Goal: Task Accomplishment & Management: Manage account settings

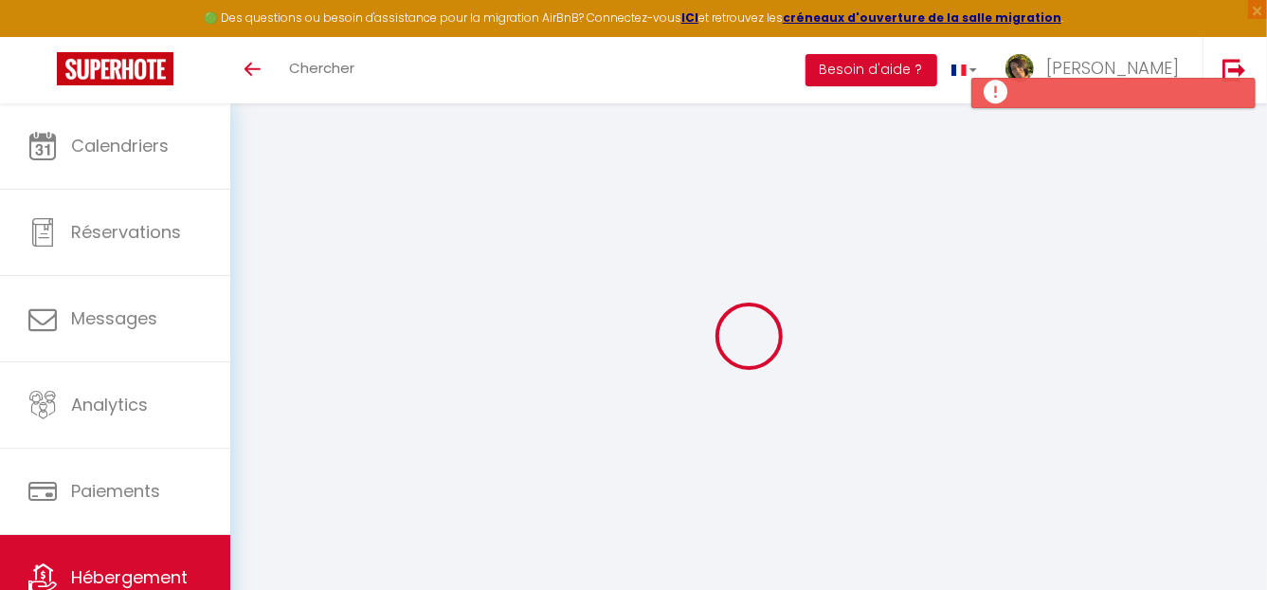
click at [1140, 35] on div "🟢 Des questions ou besoin d'assistance pour la migration AirBnB? Connectez-vous…" at bounding box center [633, 18] width 1267 height 37
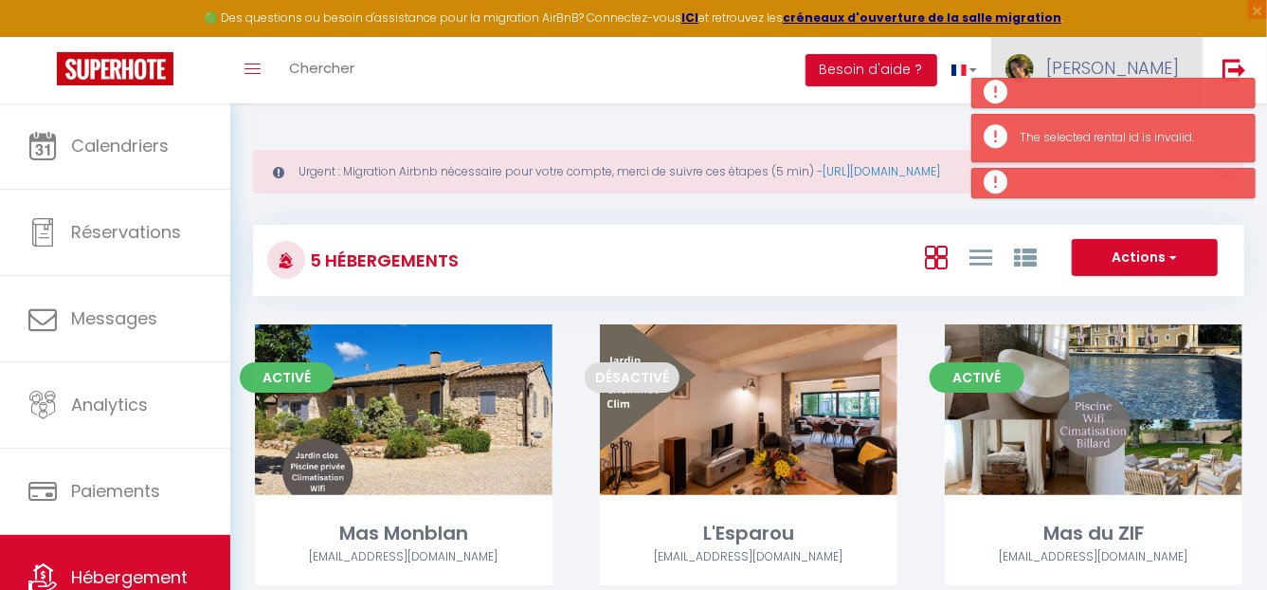
click at [1163, 60] on span "Barbara" at bounding box center [1113, 68] width 133 height 24
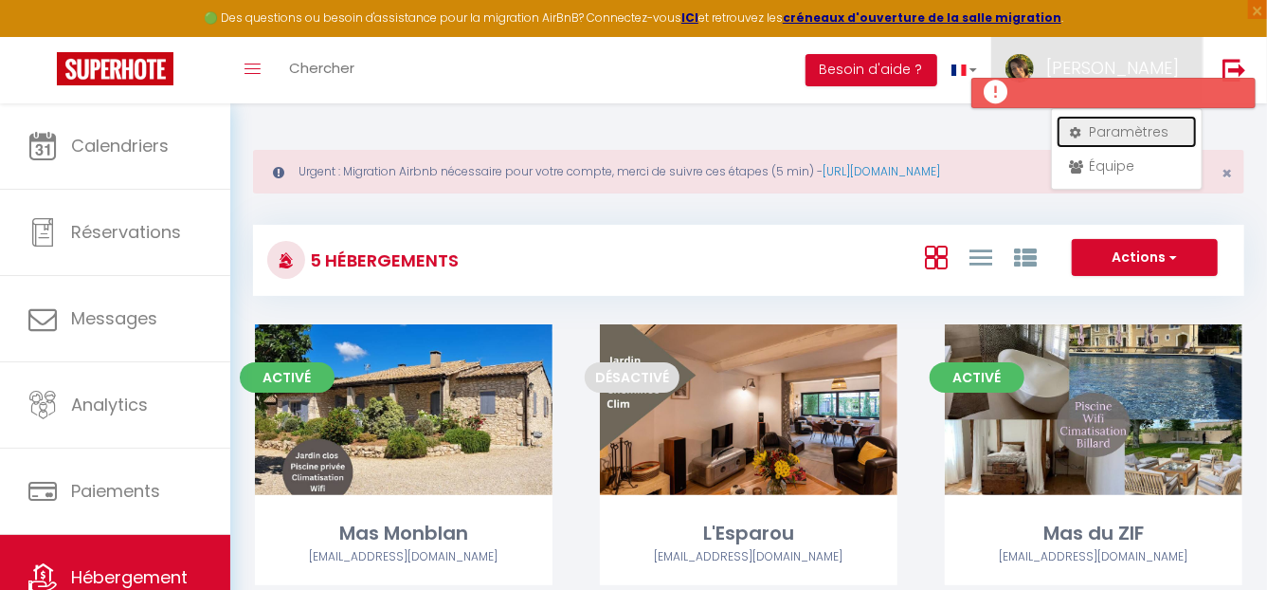
click at [1129, 125] on link "Paramètres" at bounding box center [1127, 132] width 140 height 32
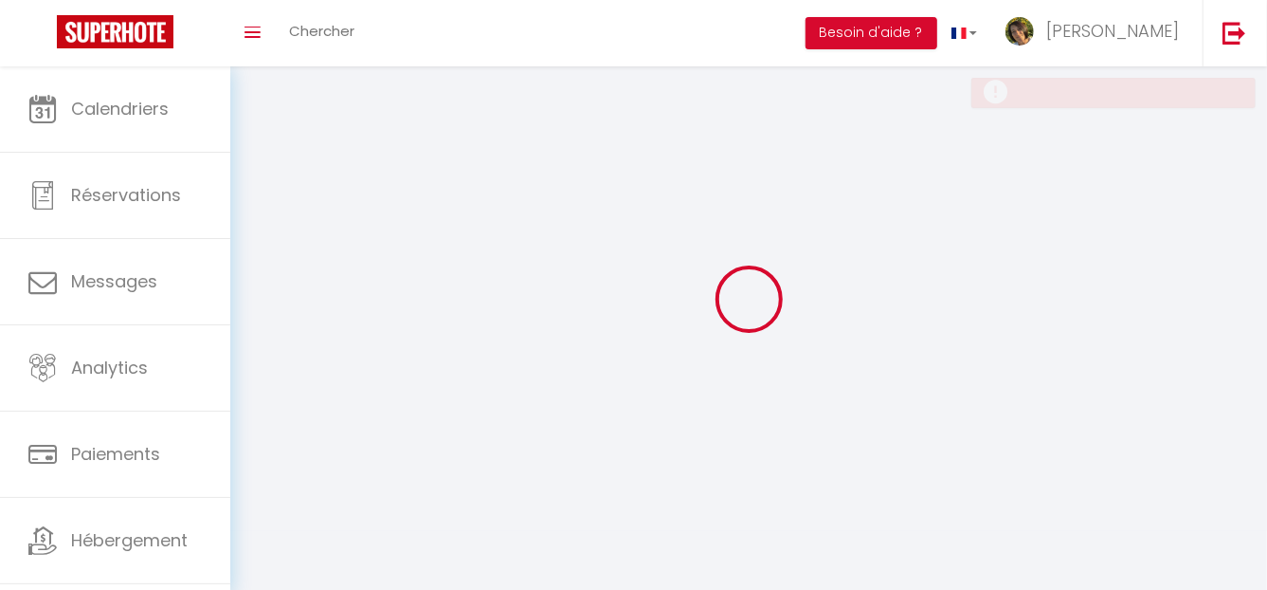
select select "fr"
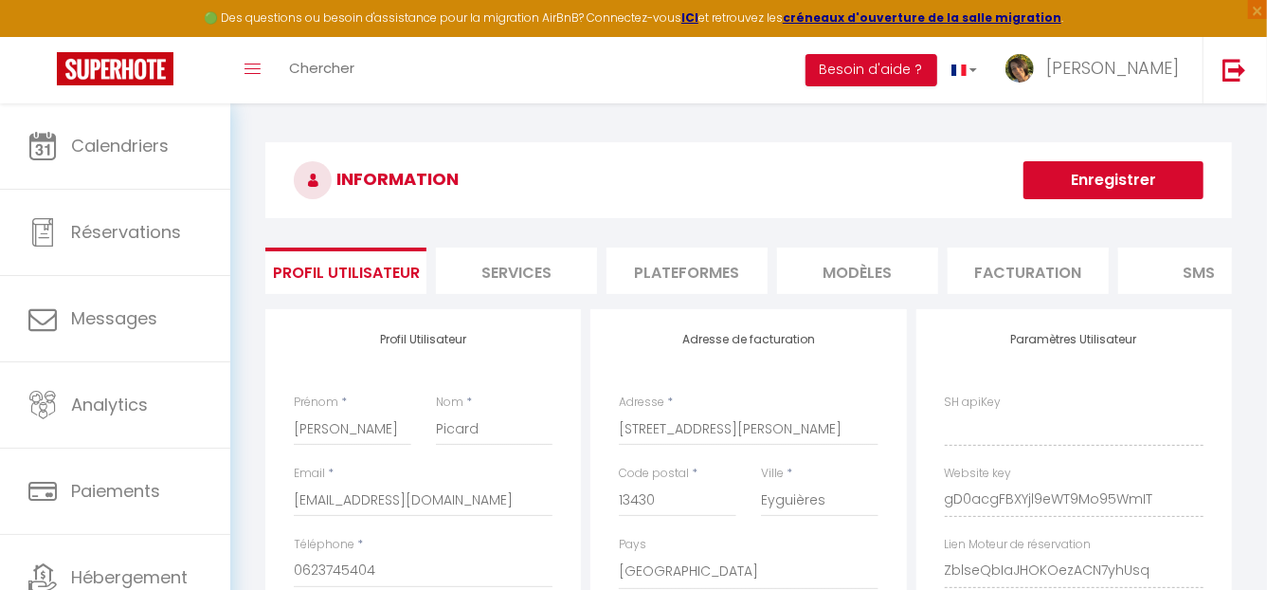
type input "gD0acgFBXYjl9eWT9Mo95WmIT"
type input "ZblseQbIaJHOKOezACN7yhUsq"
type input "https://app.superhote.com/#/get-available-rentals/ZblseQbIaJHOKOezACN7yhUsq"
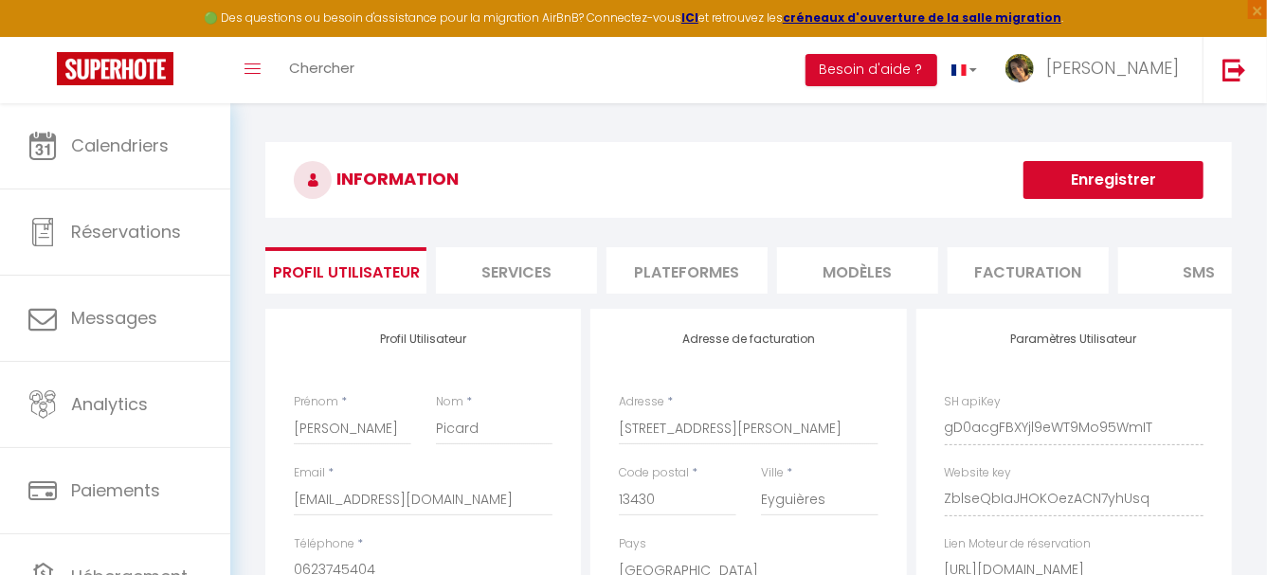
click at [695, 266] on li "Plateformes" at bounding box center [687, 270] width 161 height 46
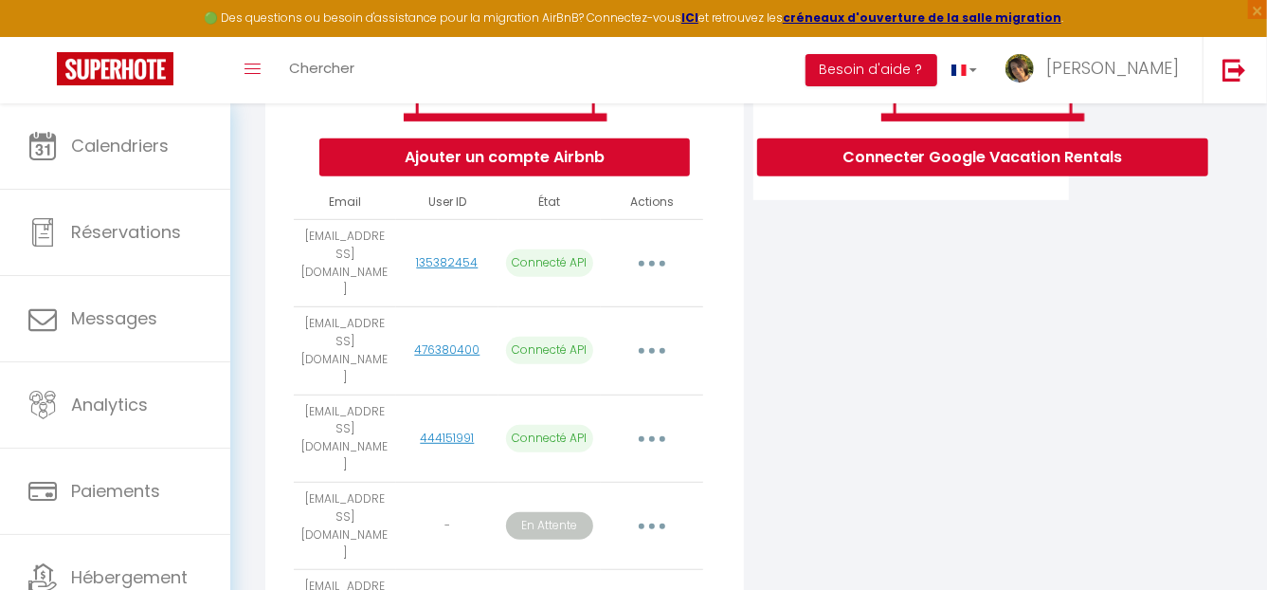
scroll to position [442, 0]
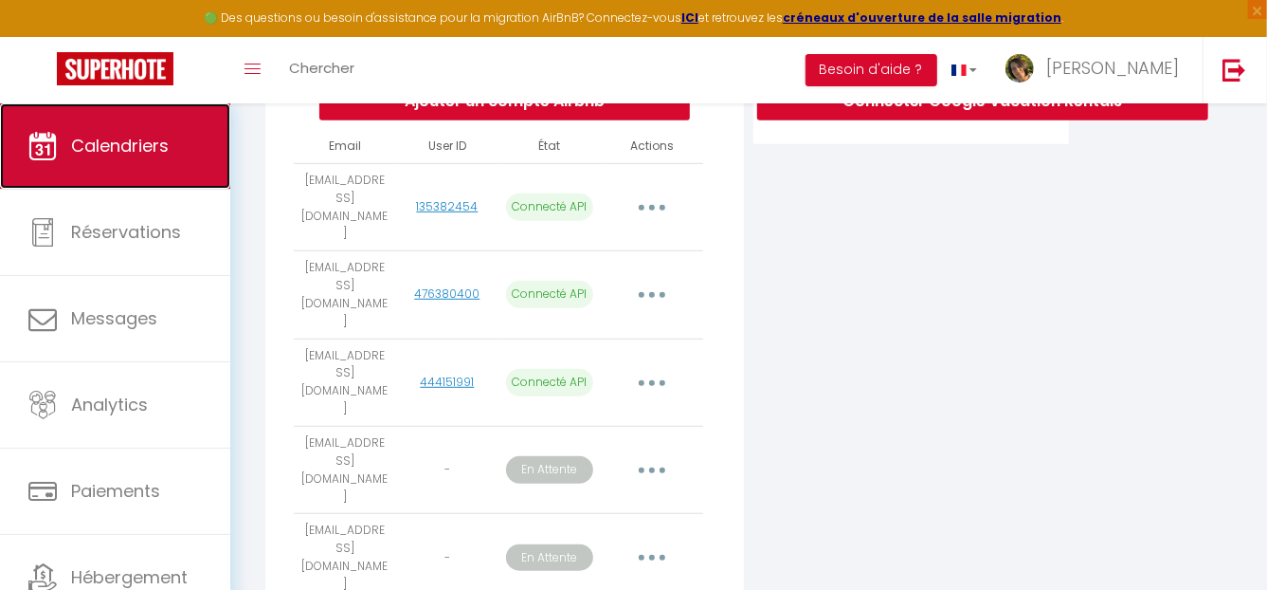
click at [105, 134] on span "Calendriers" at bounding box center [120, 146] width 98 height 24
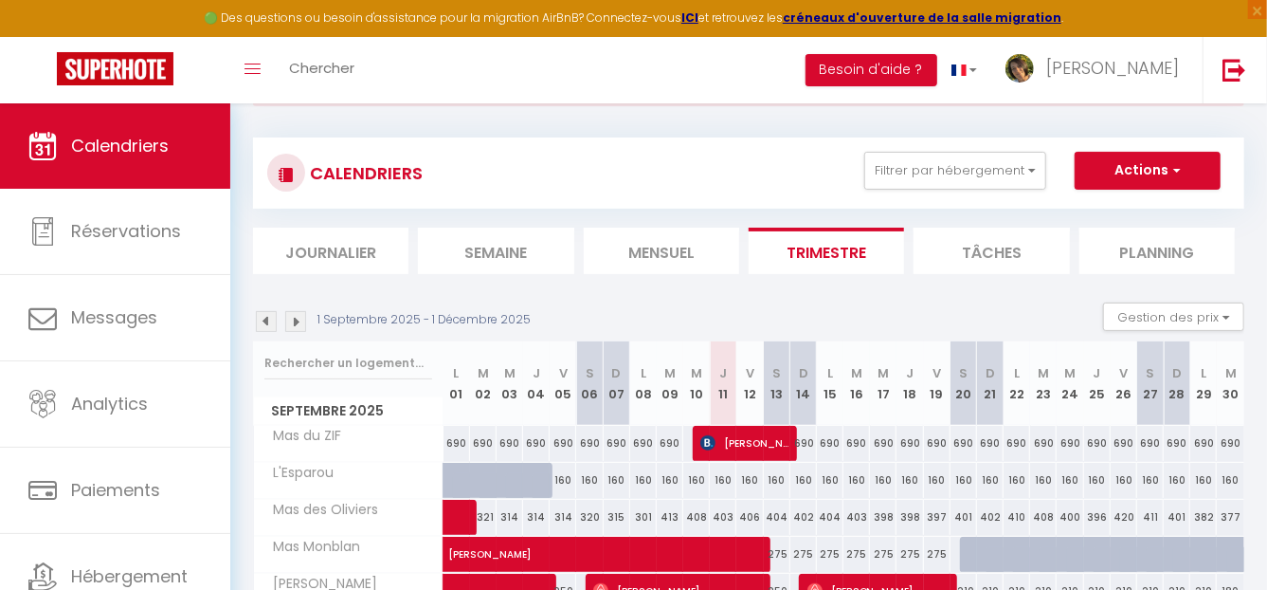
scroll to position [94, 0]
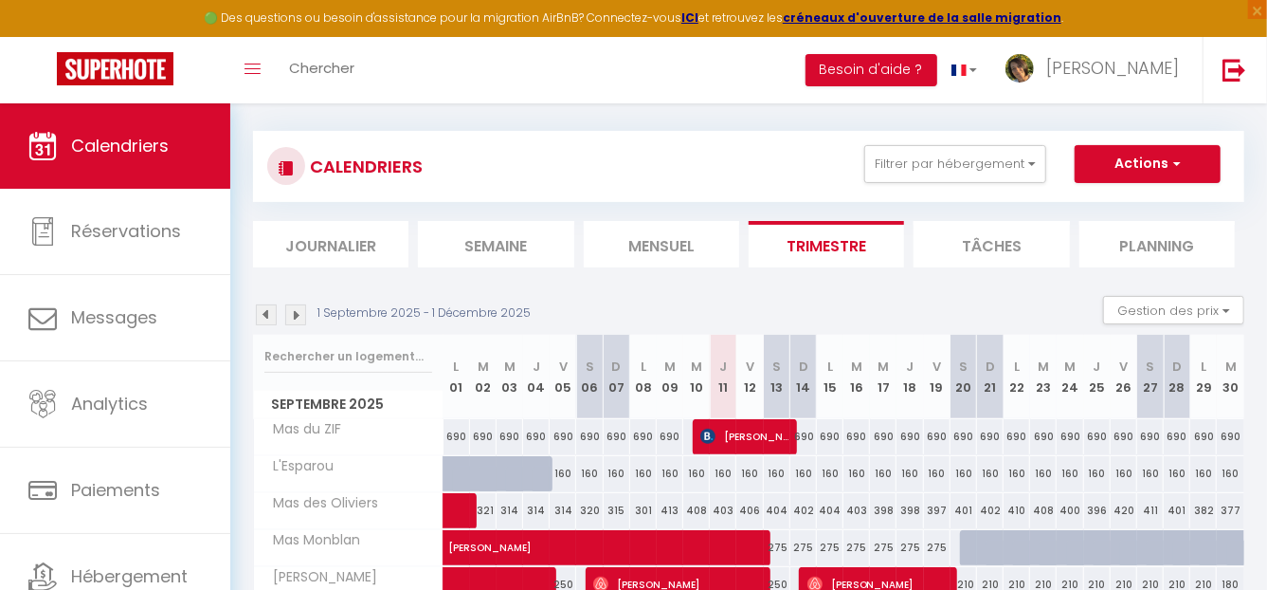
click at [291, 309] on img at bounding box center [295, 314] width 21 height 21
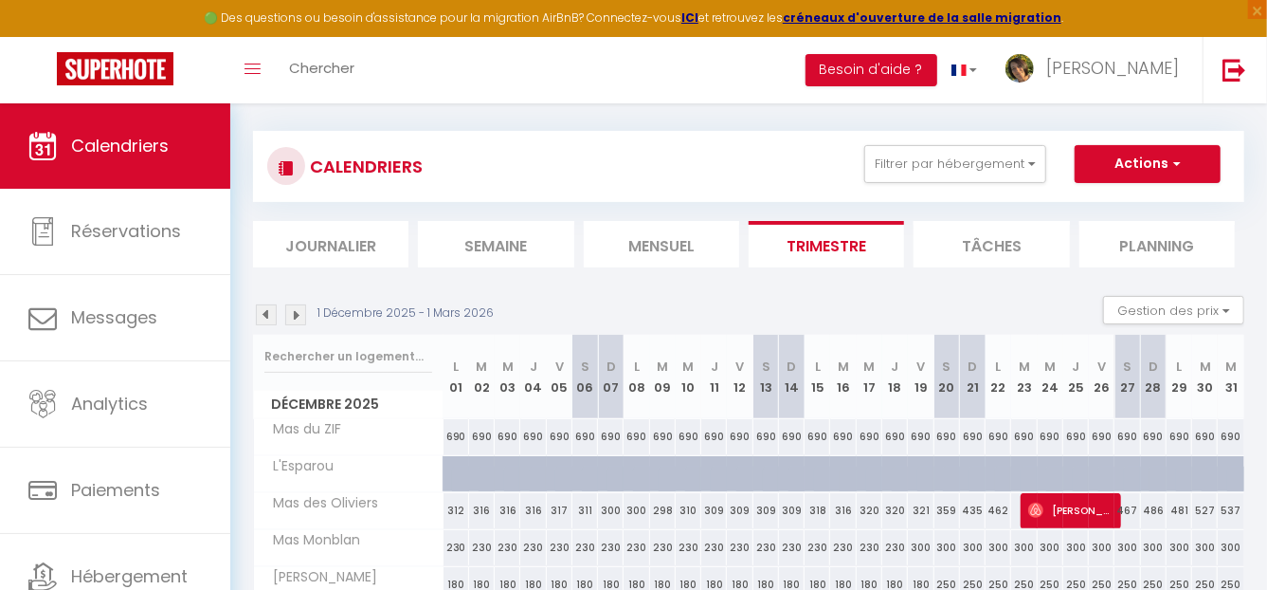
click at [301, 316] on img at bounding box center [295, 314] width 21 height 21
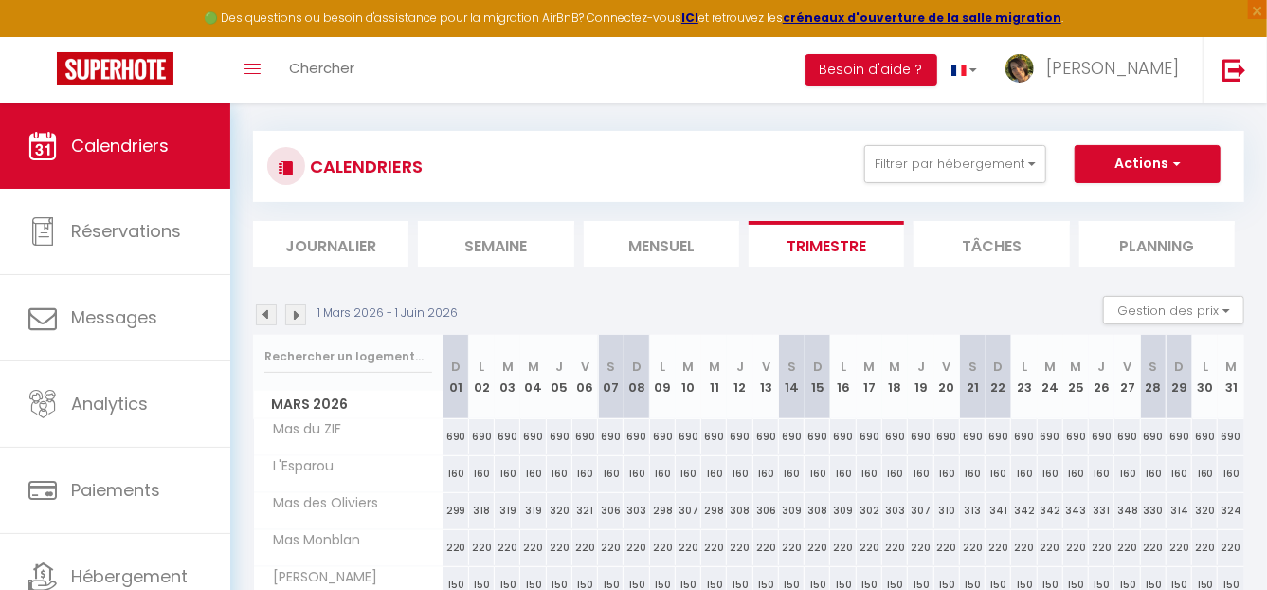
click at [301, 316] on img at bounding box center [295, 314] width 21 height 21
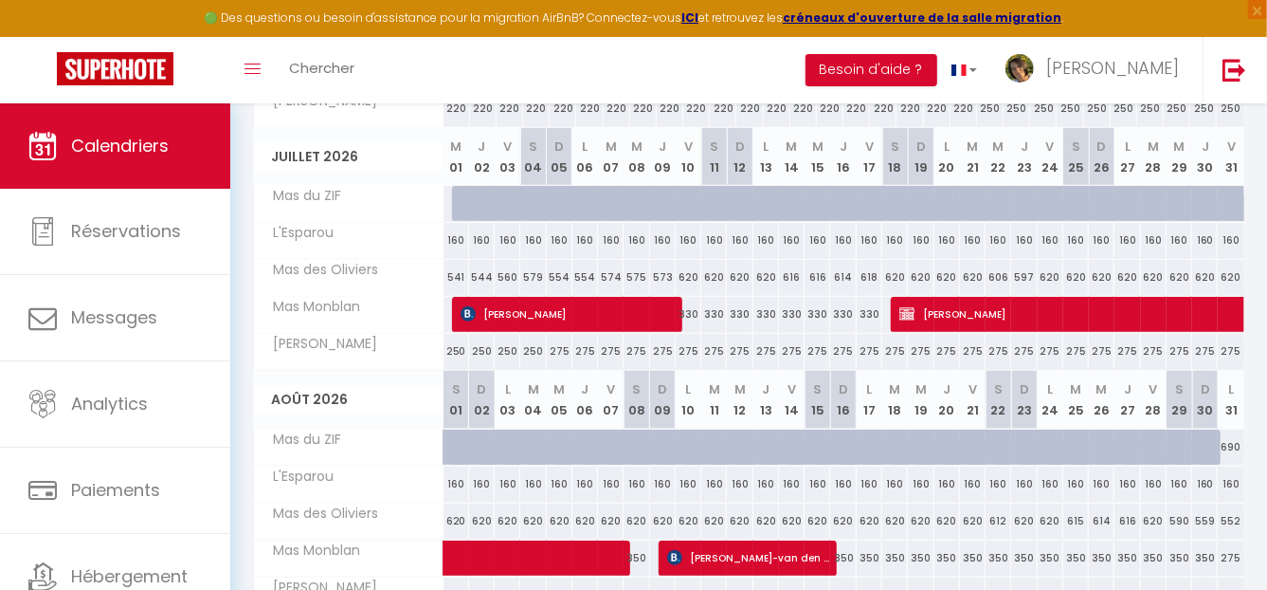
scroll to position [475, 0]
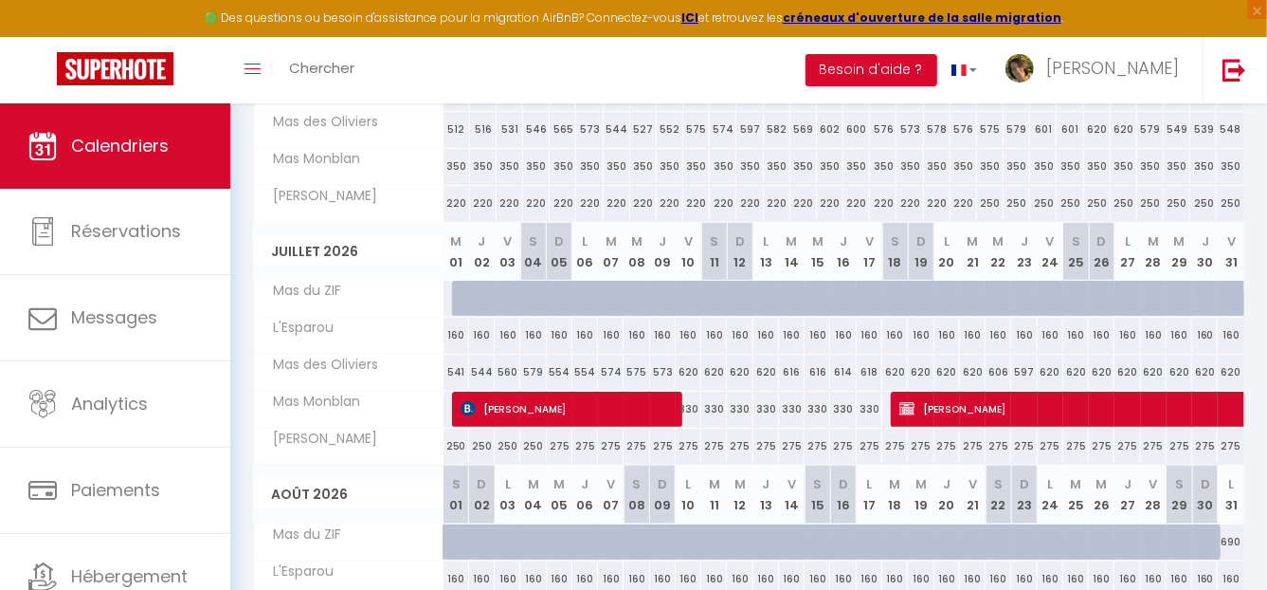
click at [692, 408] on div "330" at bounding box center [689, 409] width 26 height 35
type input "330"
type input "Ven 10 Juillet 2026"
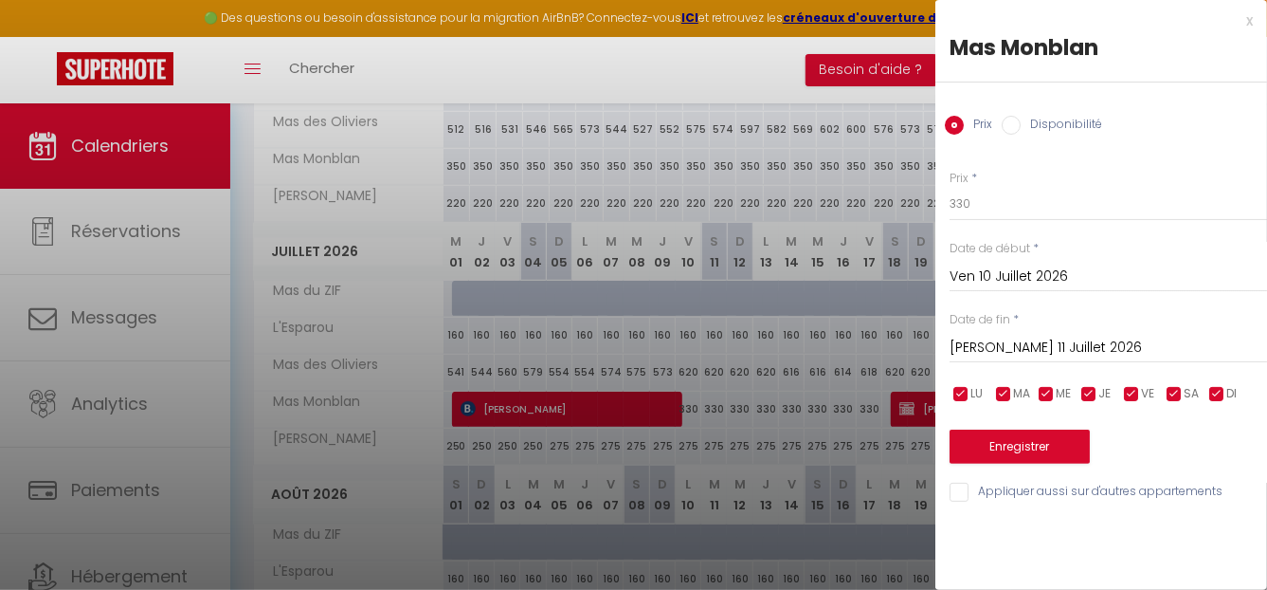
click at [1124, 354] on input "Sam 11 Juillet 2026" at bounding box center [1109, 348] width 318 height 25
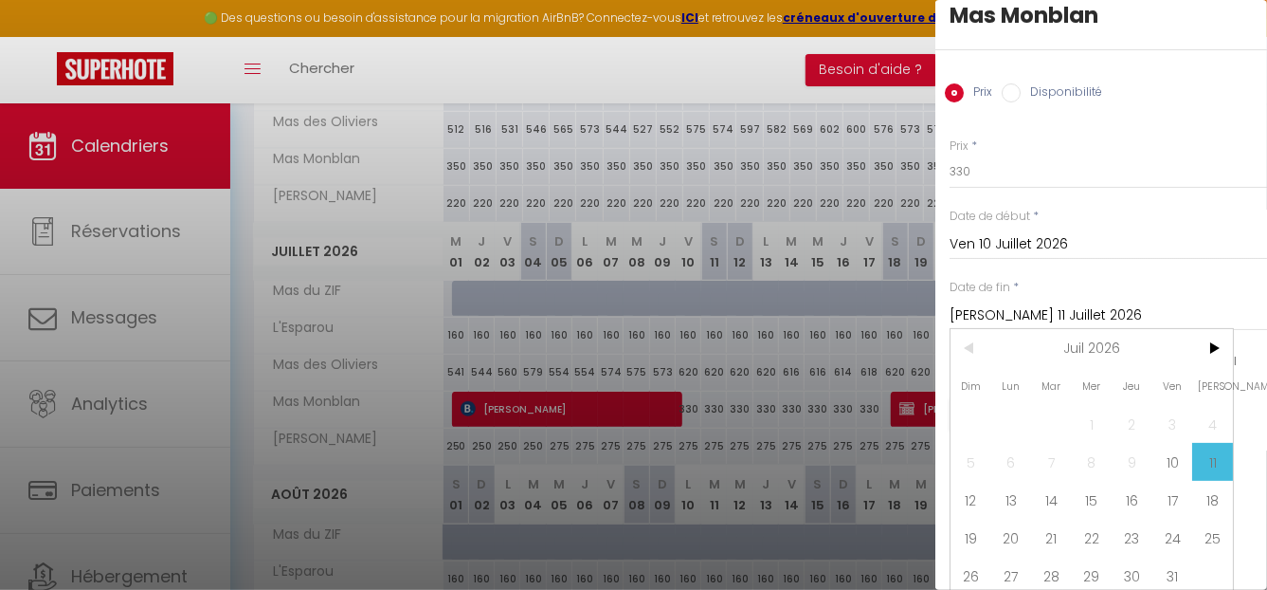
scroll to position [50, 0]
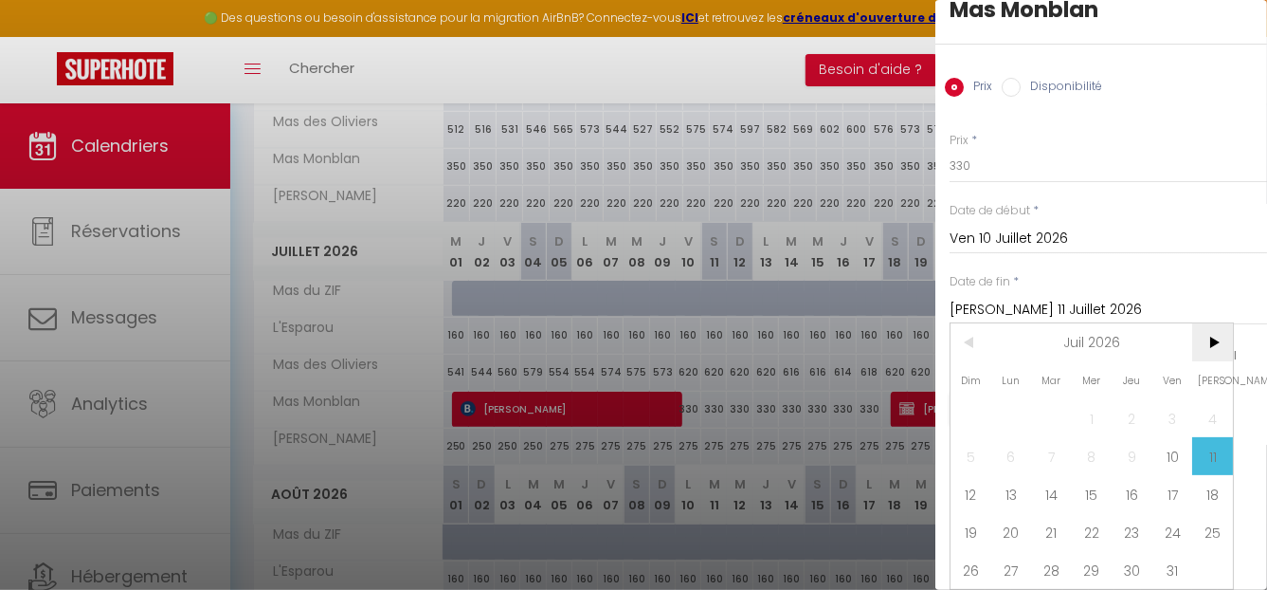
click at [1222, 323] on span ">" at bounding box center [1213, 342] width 41 height 38
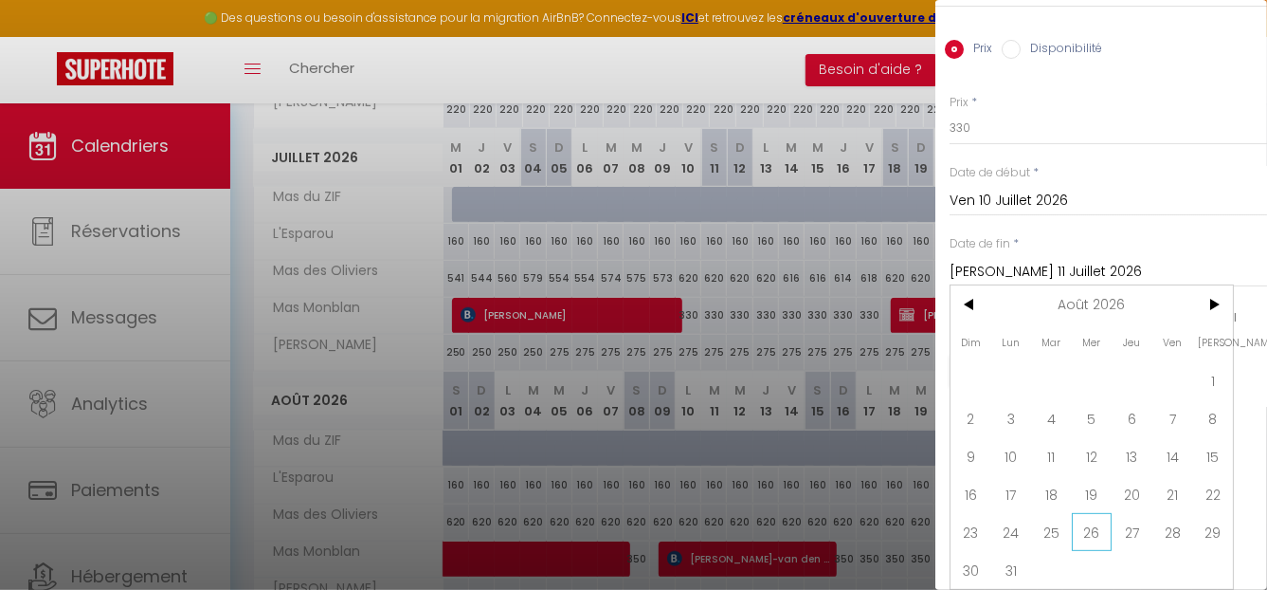
scroll to position [570, 0]
click at [1010, 555] on span "31" at bounding box center [1012, 570] width 41 height 38
type input "Lun 31 Août 2026"
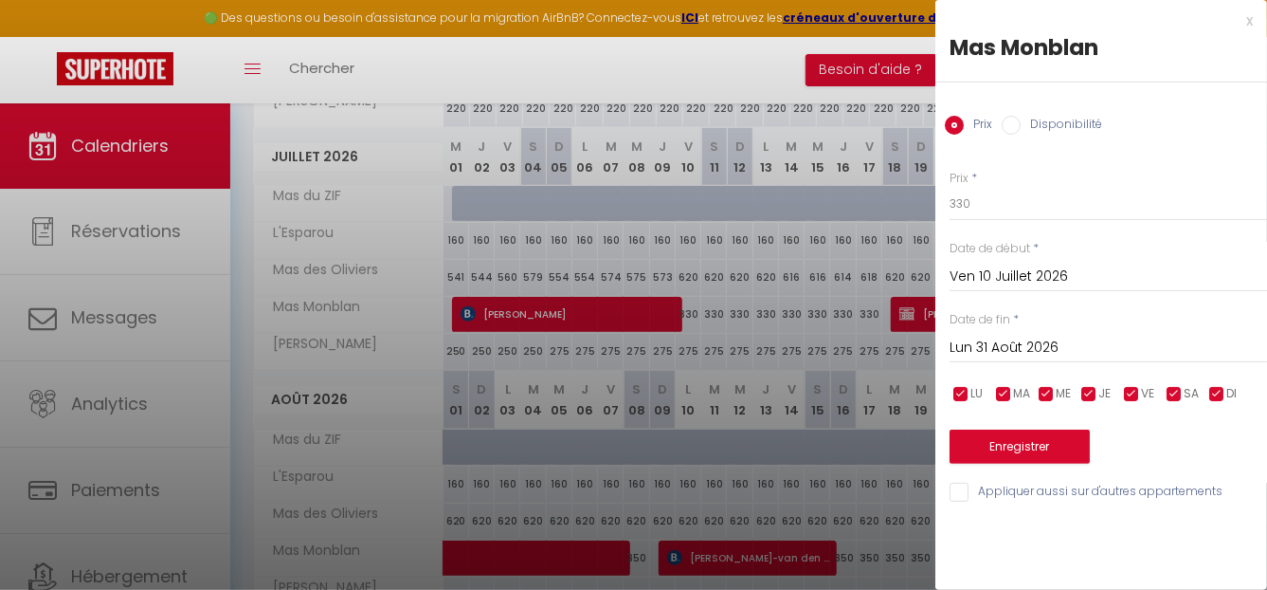
scroll to position [0, 0]
drag, startPoint x: 1008, startPoint y: 209, endPoint x: 942, endPoint y: 209, distance: 65.4
click at [942, 209] on div "Prix * 330 Statut * Disponible Indisponible Date de début * Ven 10 Juillet 2026…" at bounding box center [1102, 325] width 332 height 358
type input "3"
type input "400"
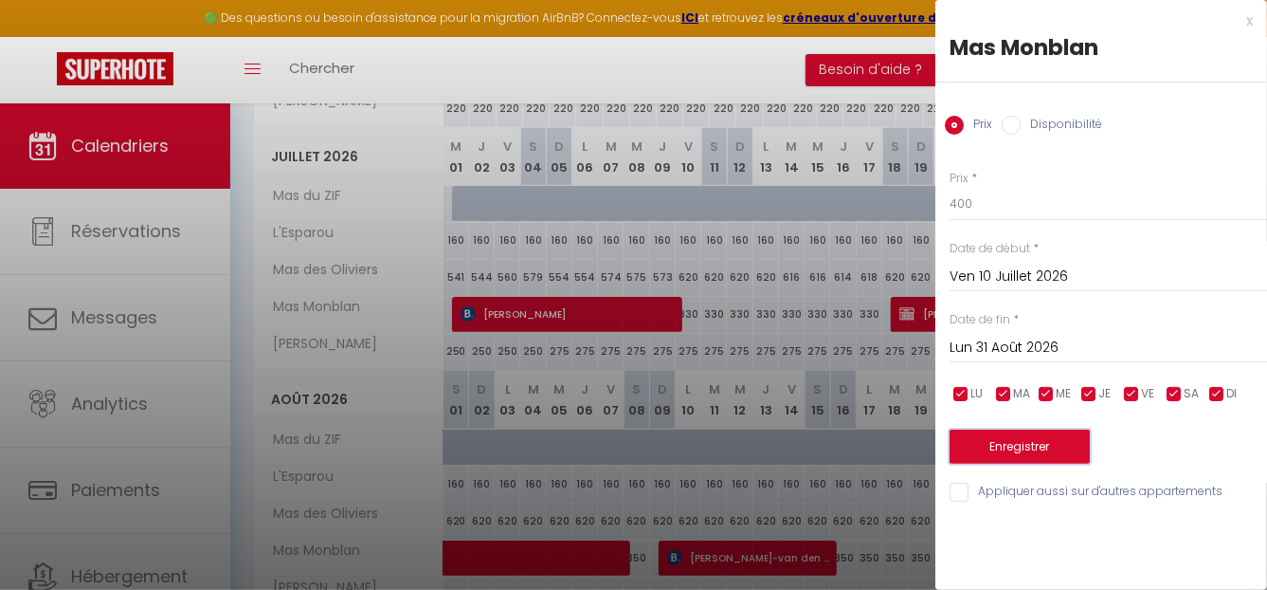
click at [1035, 448] on button "Enregistrer" at bounding box center [1020, 446] width 140 height 34
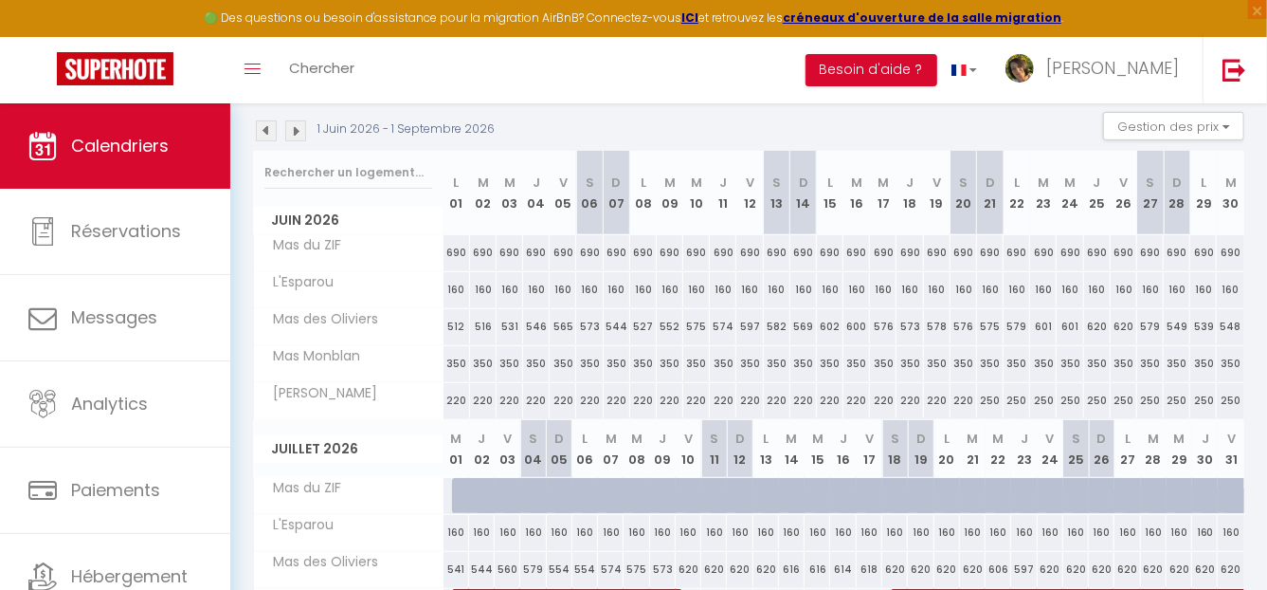
scroll to position [191, 0]
